Goal: Go to known website: Access a specific website the user already knows

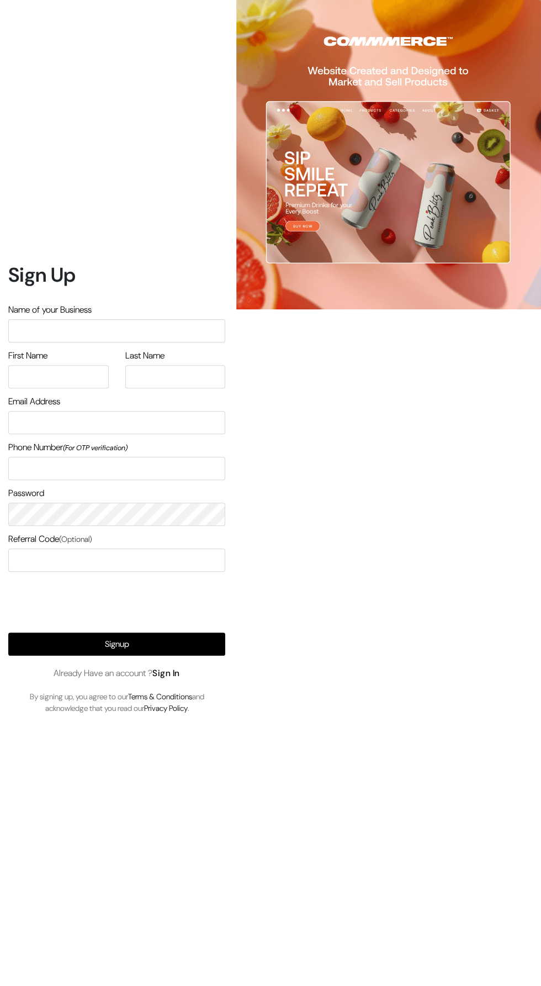
click at [168, 679] on link "Sign In" at bounding box center [166, 673] width 28 height 12
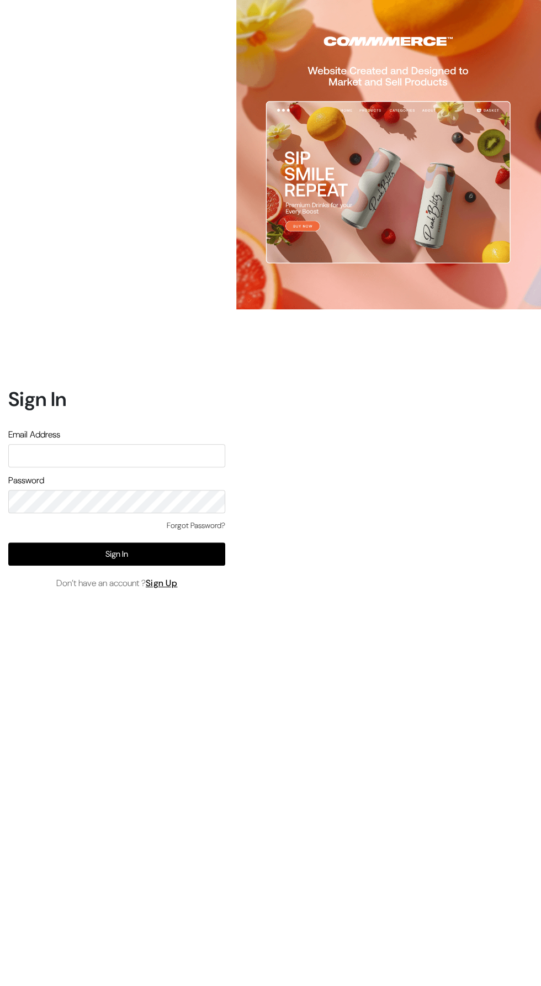
click at [72, 467] on input "text" at bounding box center [116, 455] width 217 height 23
click at [106, 467] on input "[EMAIL_ADDRESS][DOMAIN_NAME]" at bounding box center [116, 455] width 217 height 23
type input "[EMAIL_ADDRESS][DOMAIN_NAME]"
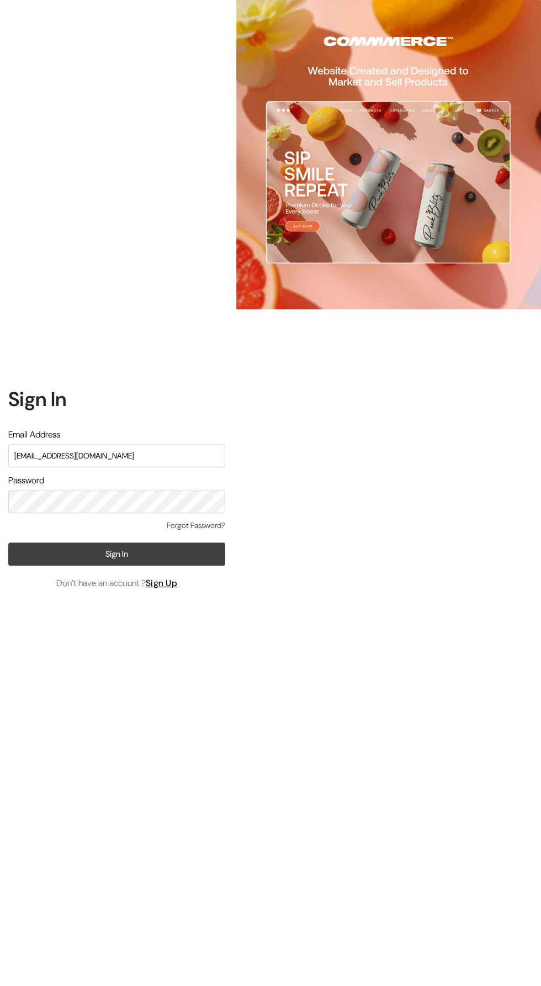
click at [88, 566] on button "Sign In" at bounding box center [116, 553] width 217 height 23
